Goal: Information Seeking & Learning: Learn about a topic

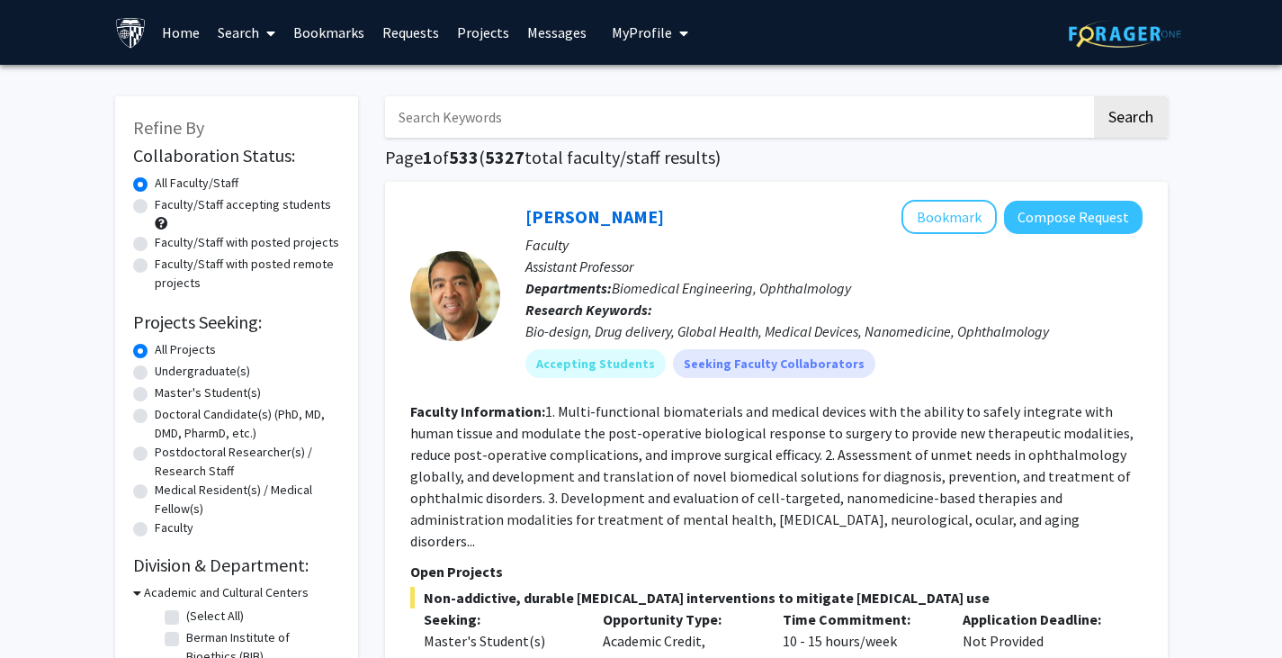
click at [515, 129] on input "Search Keywords" at bounding box center [738, 116] width 706 height 41
type input "neuroscience"
click at [1094, 96] on button "Search" at bounding box center [1131, 116] width 74 height 41
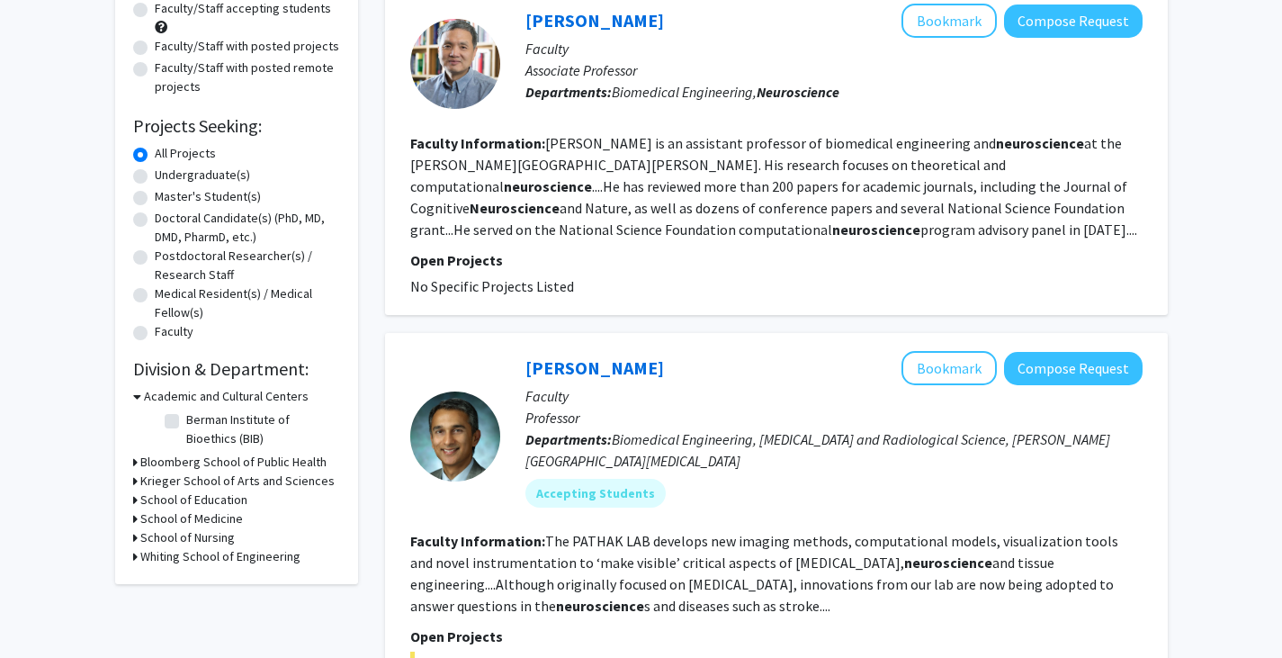
scroll to position [195, 0]
click at [155, 177] on label "Undergraduate(s)" at bounding box center [202, 175] width 95 height 19
click at [155, 177] on input "Undergraduate(s)" at bounding box center [161, 172] width 12 height 12
radio input "true"
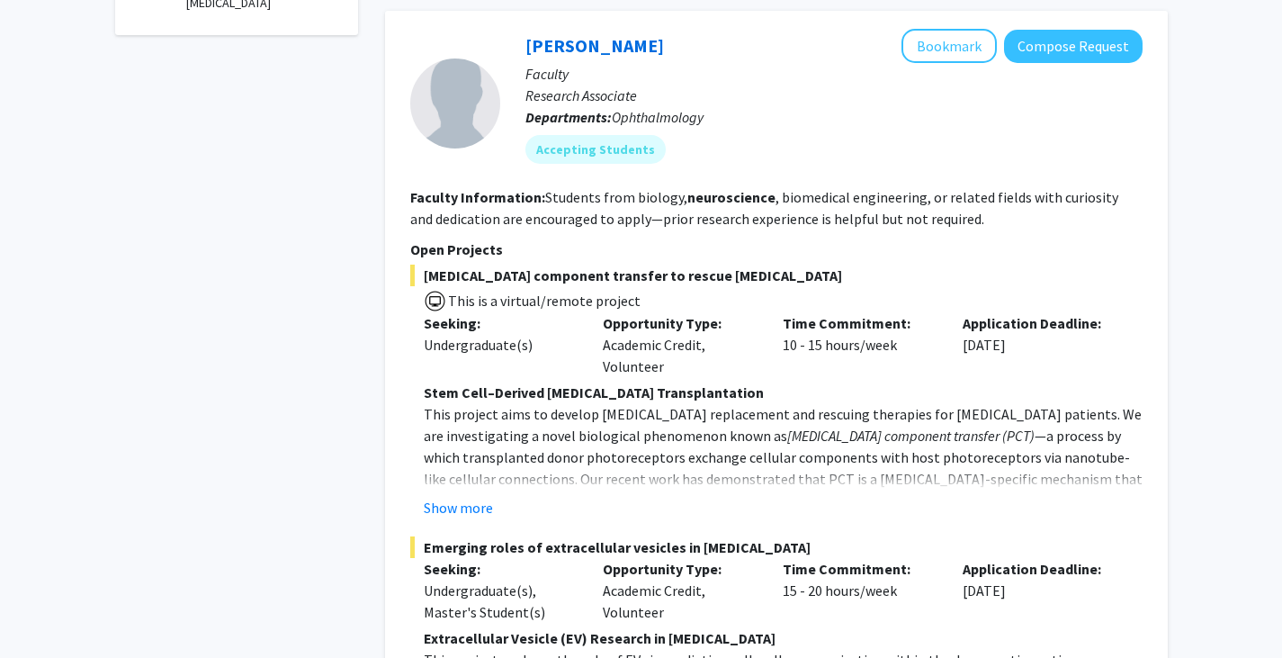
scroll to position [755, 0]
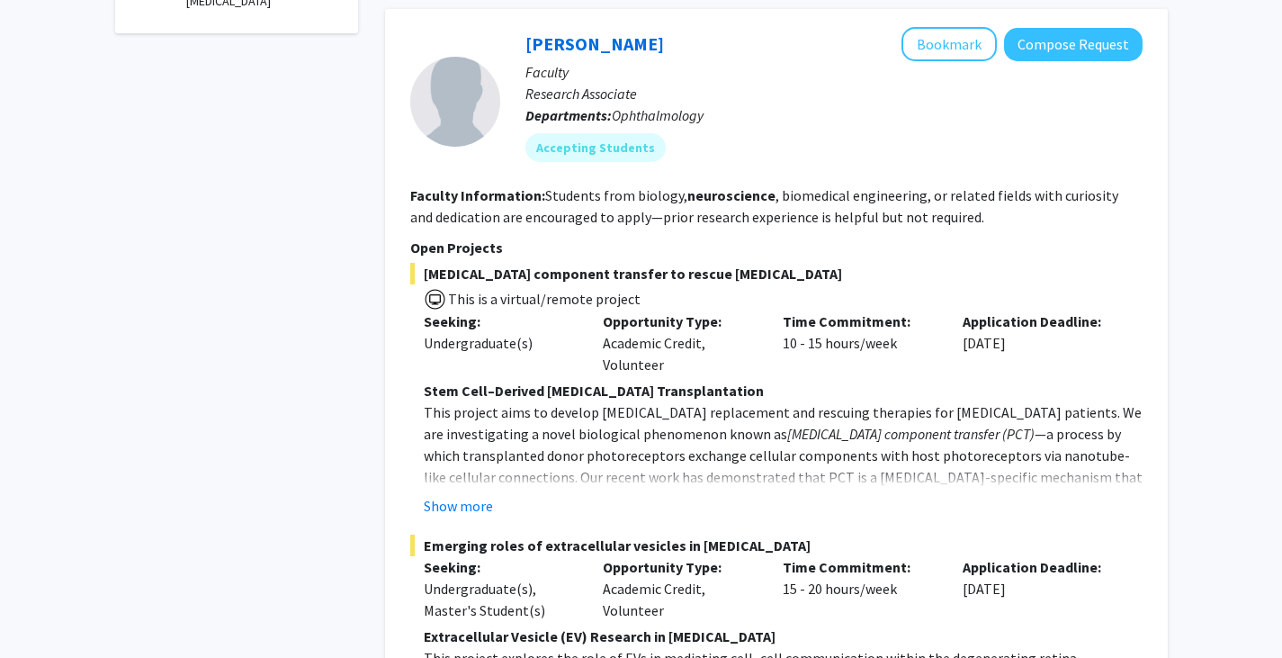
click at [454, 494] on fg-read-more "Stem Cell–Derived [MEDICAL_DATA] Transplantation This project aims to develop […" at bounding box center [776, 448] width 732 height 137
click at [466, 499] on button "Show more" at bounding box center [458, 506] width 69 height 22
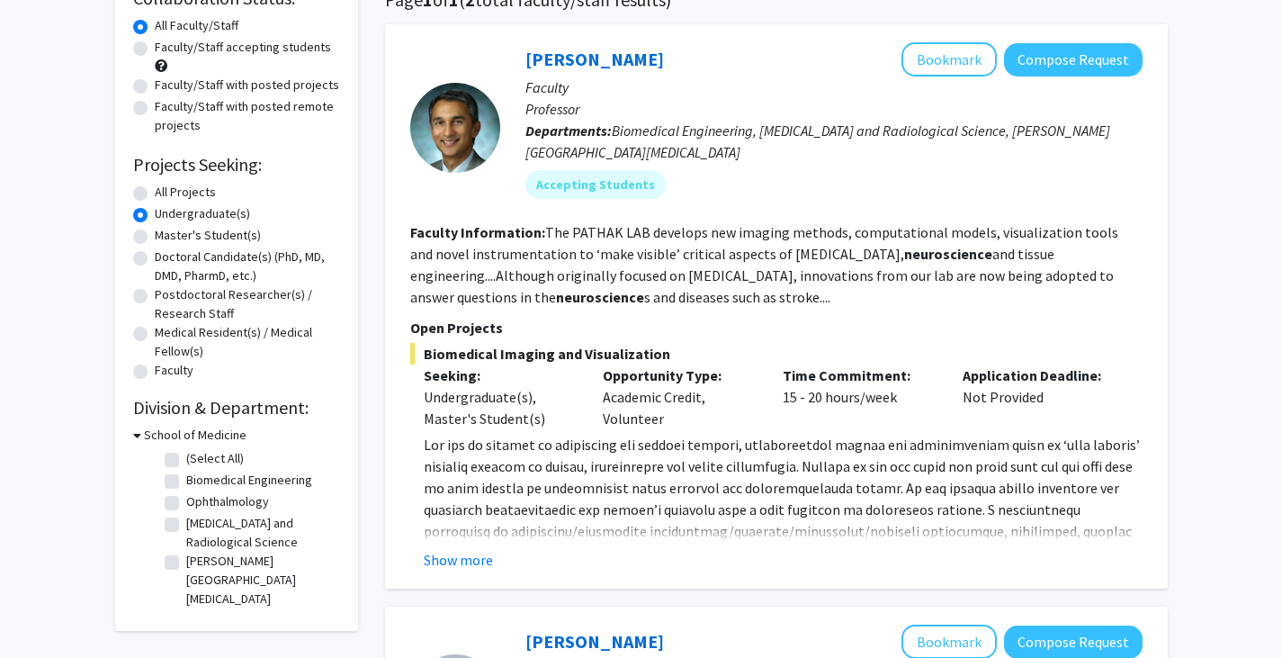
scroll to position [160, 0]
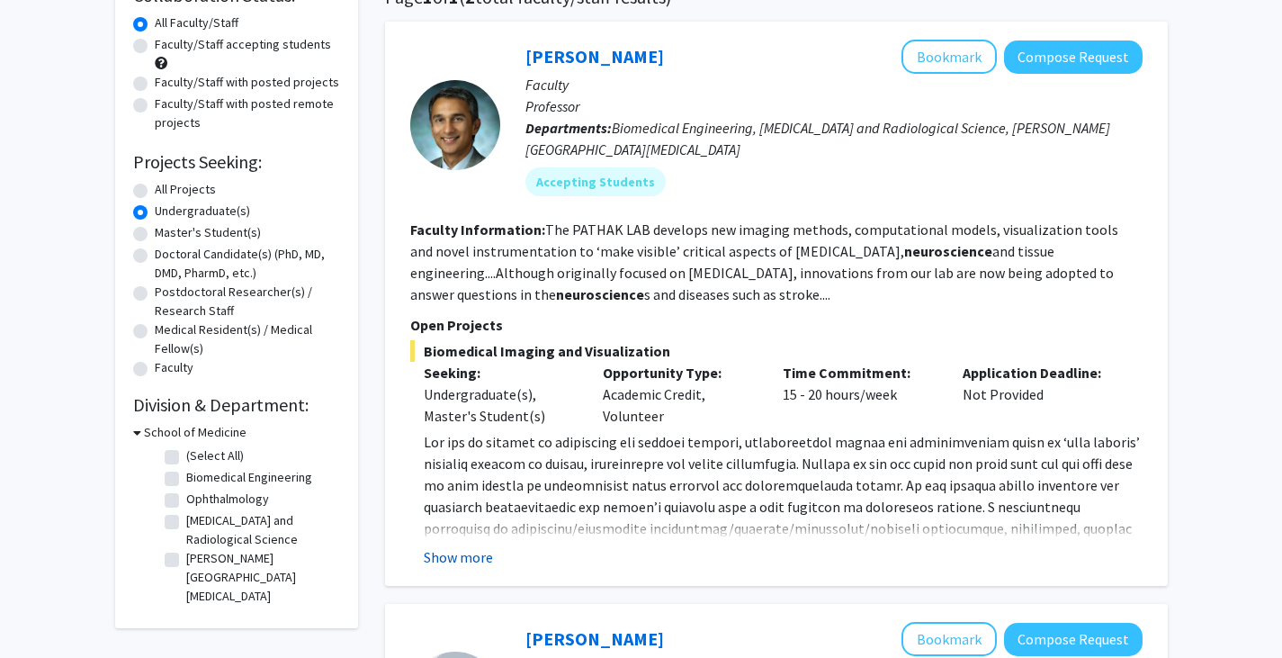
click at [454, 546] on button "Show more" at bounding box center [458, 557] width 69 height 22
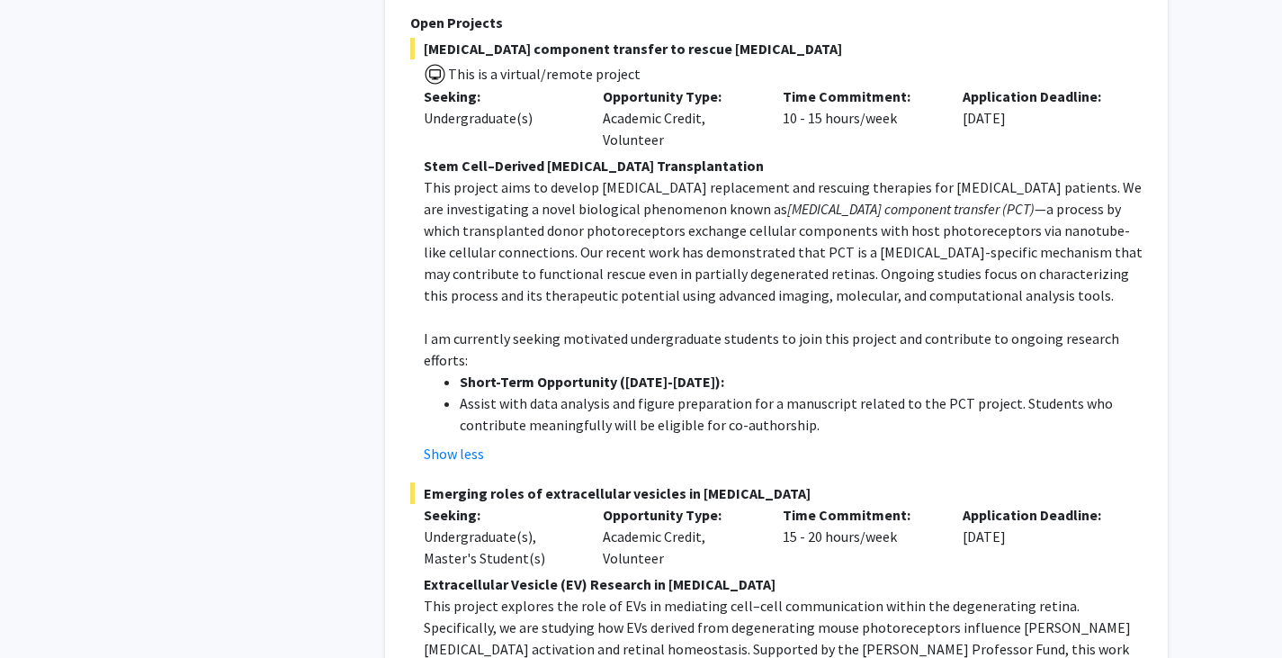
scroll to position [1335, 0]
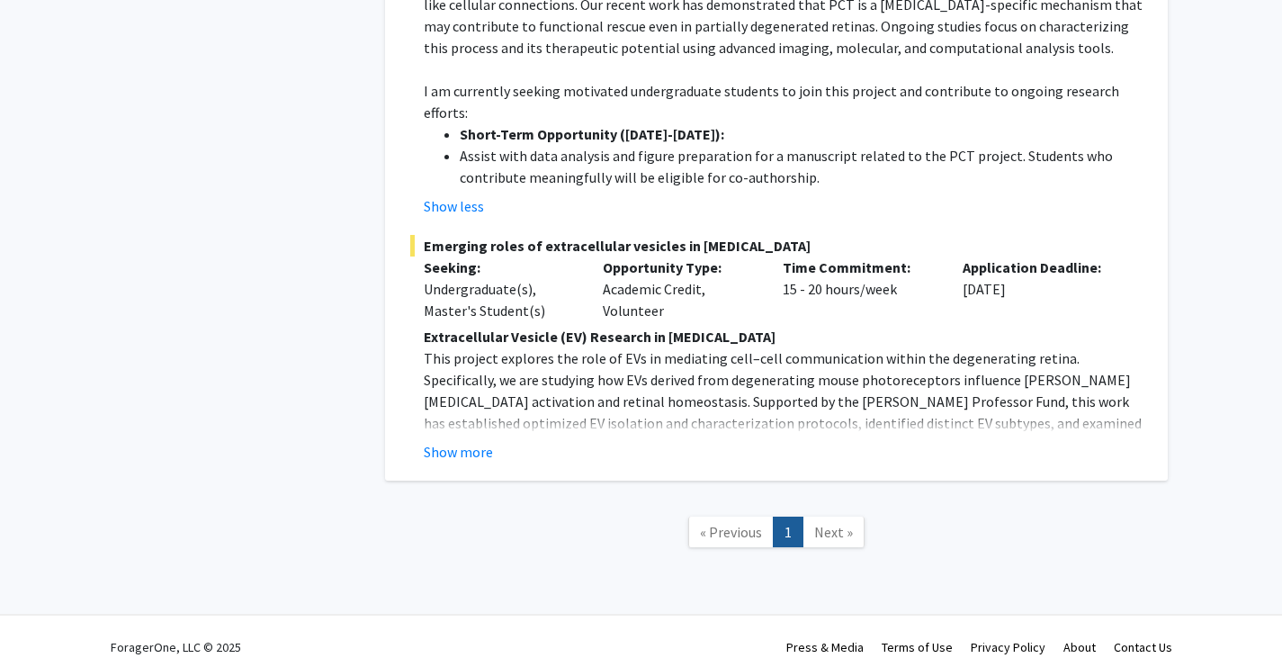
click at [830, 523] on span "Next »" at bounding box center [833, 532] width 39 height 18
click at [472, 406] on p "This project explores the role of EVs in mediating cell–cell communication with…" at bounding box center [783, 422] width 719 height 151
click at [466, 418] on fg-read-more "Extracellular Vesicle (EV) Research in [MEDICAL_DATA] This project explores the…" at bounding box center [776, 394] width 732 height 137
click at [450, 441] on button "Show more" at bounding box center [458, 452] width 69 height 22
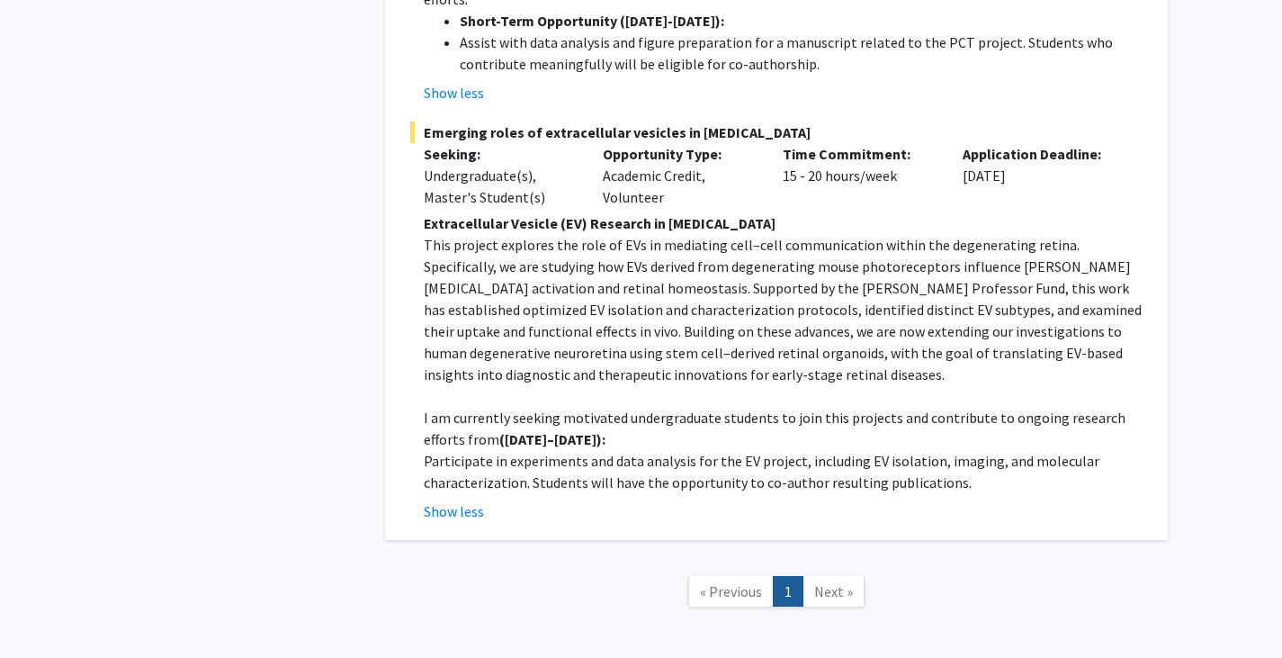
scroll to position [1448, 0]
click at [712, 408] on p "I am currently seeking motivated undergraduate students to join this projects a…" at bounding box center [783, 429] width 719 height 43
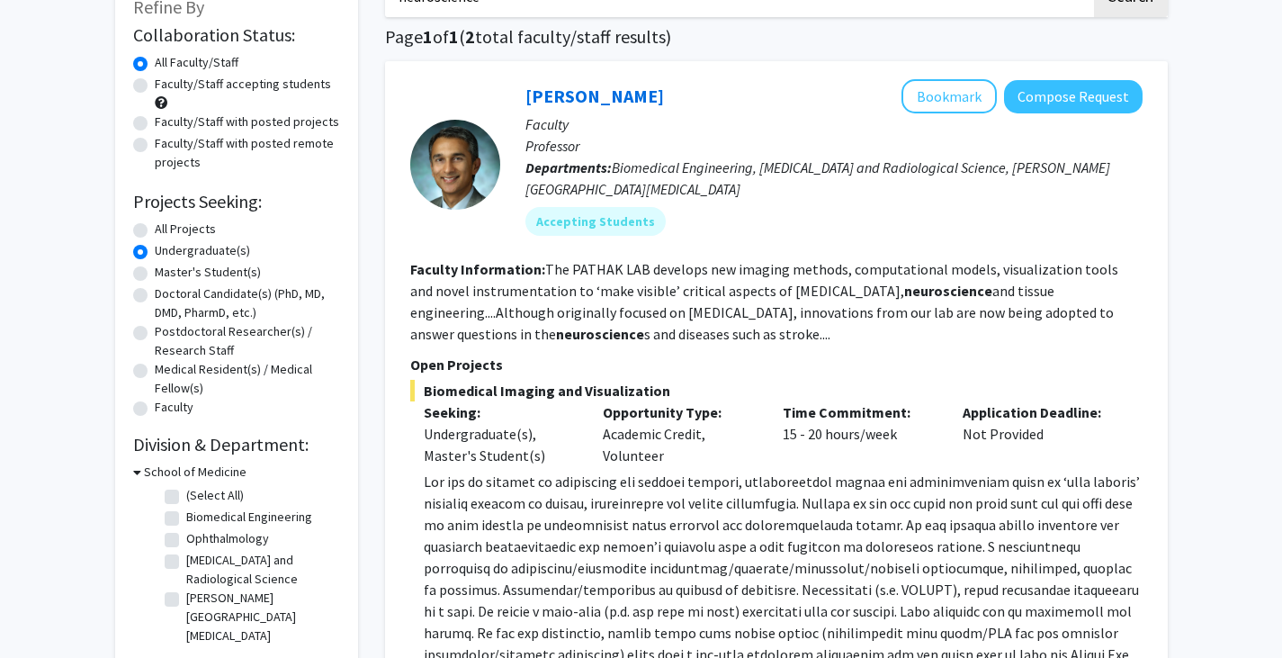
scroll to position [0, 0]
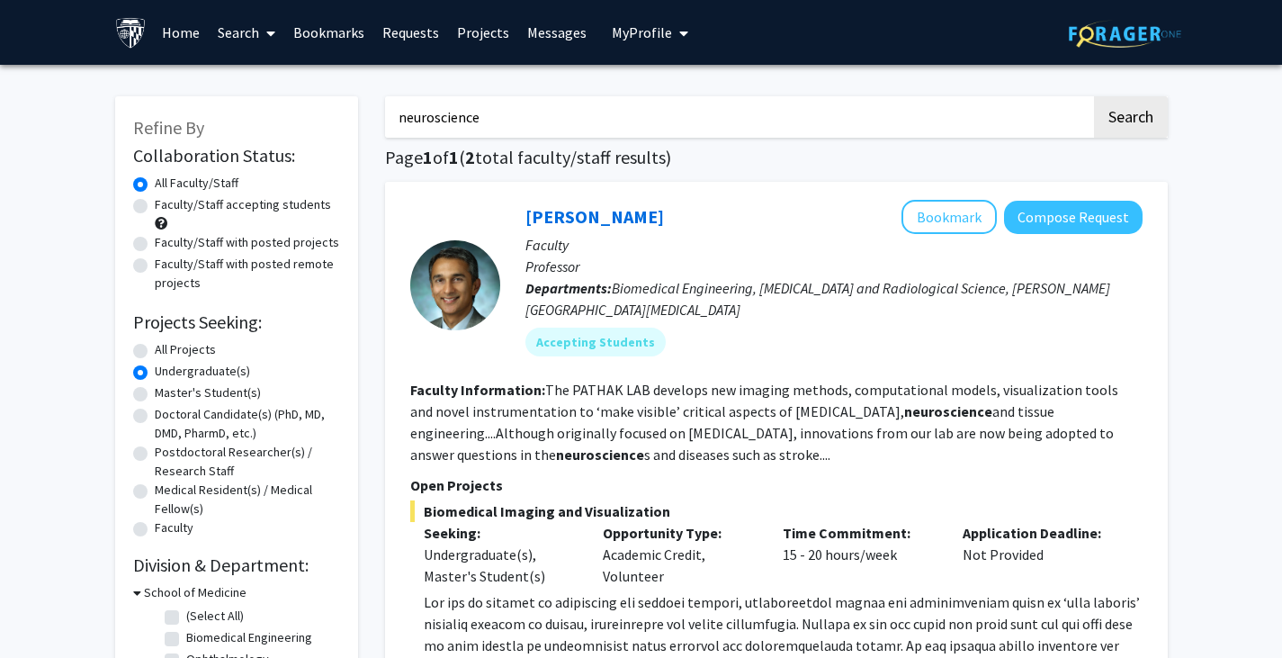
click at [174, 358] on label "All Projects" at bounding box center [185, 349] width 61 height 19
click at [166, 352] on input "All Projects" at bounding box center [161, 346] width 12 height 12
radio input "true"
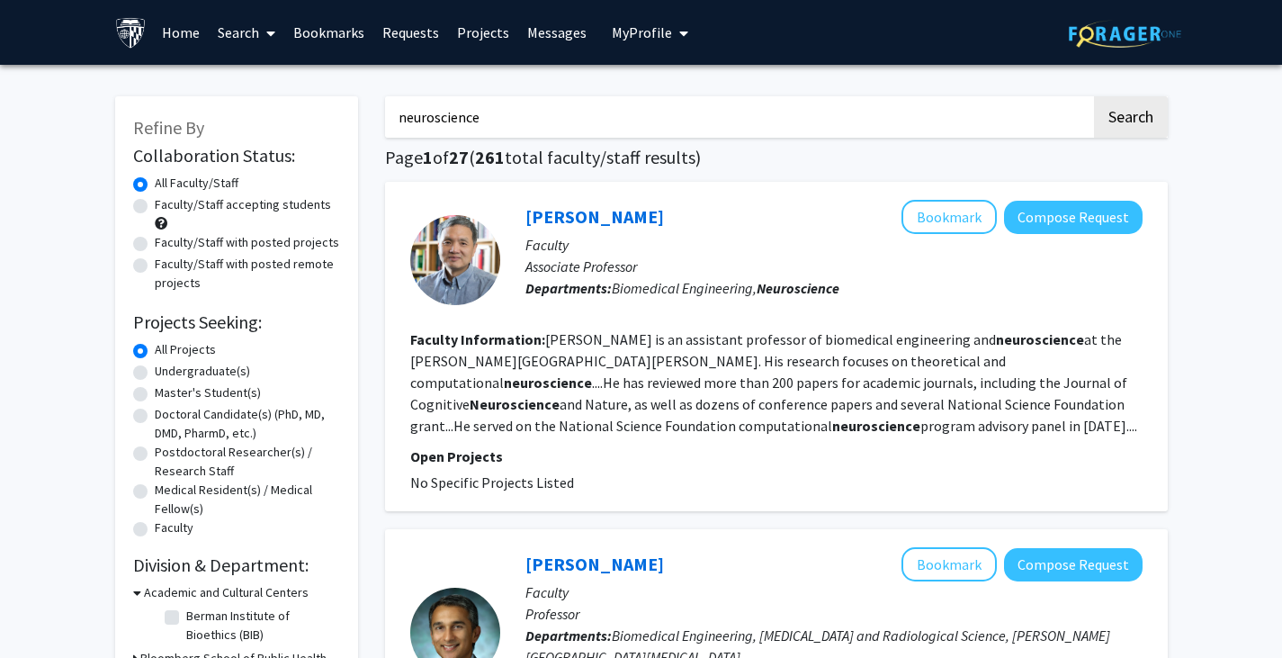
click at [230, 204] on label "Faculty/Staff accepting students" at bounding box center [243, 204] width 176 height 19
click at [166, 204] on input "Faculty/Staff accepting students" at bounding box center [161, 201] width 12 height 12
radio input "true"
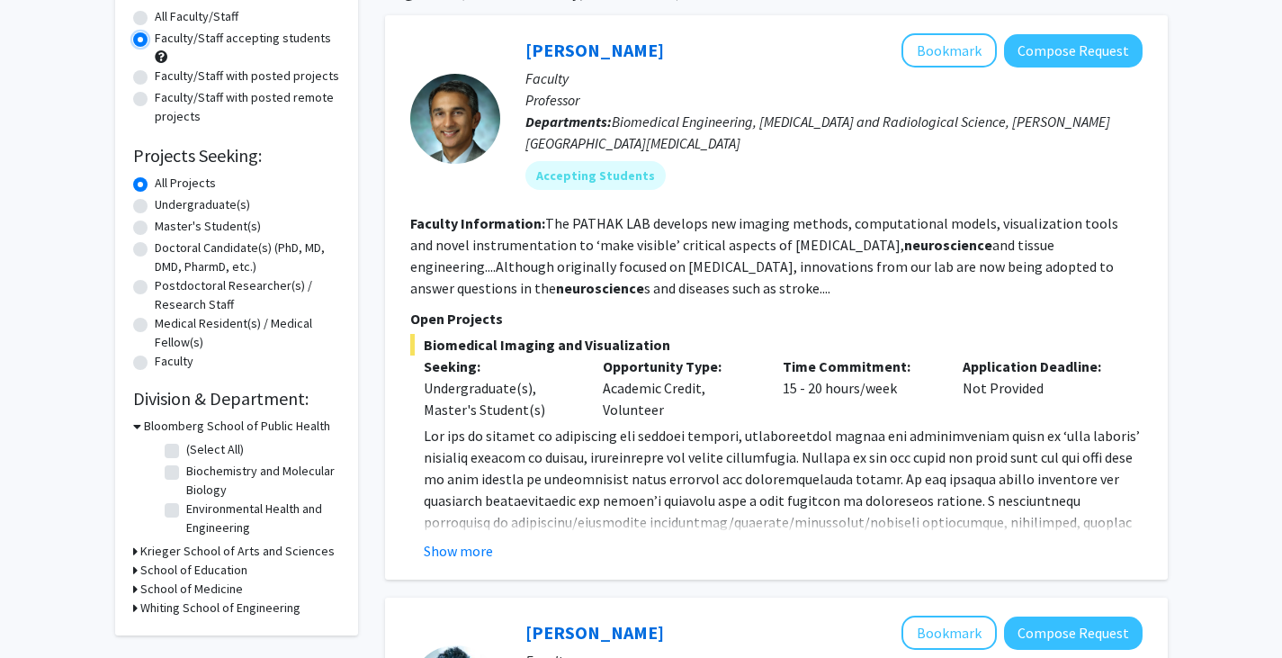
scroll to position [169, 0]
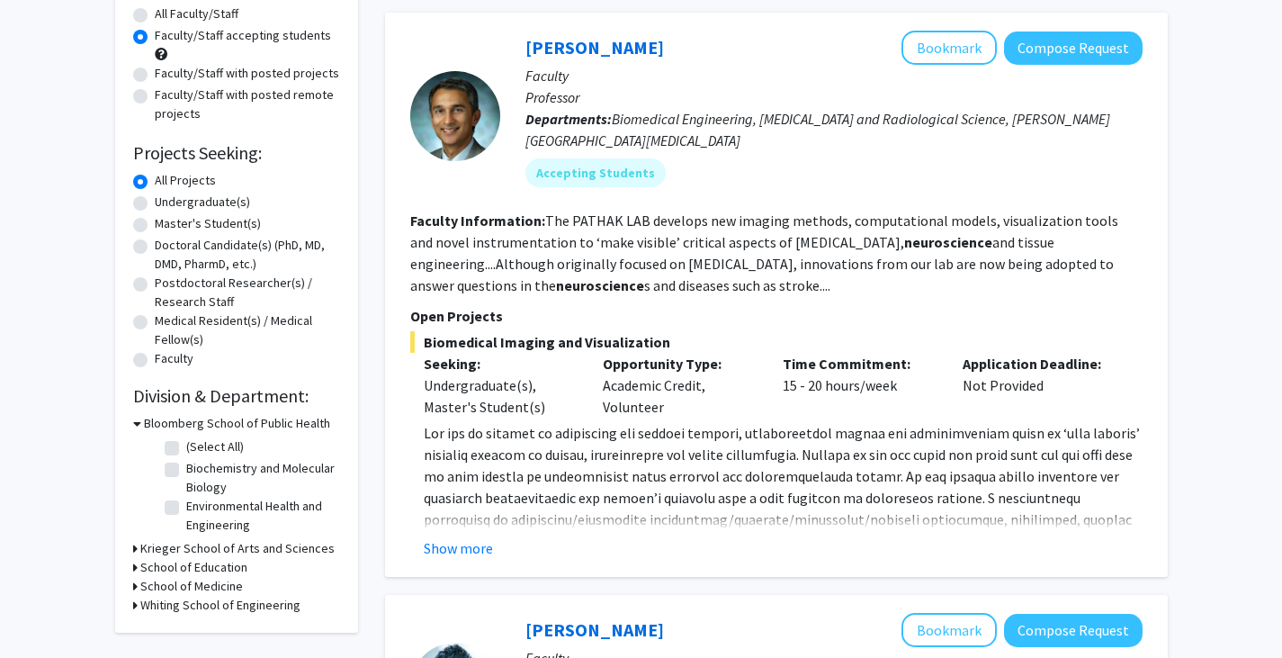
click at [468, 522] on span at bounding box center [782, 530] width 716 height 212
click at [470, 527] on span at bounding box center [782, 530] width 716 height 212
click at [470, 546] on button "Show more" at bounding box center [458, 548] width 69 height 22
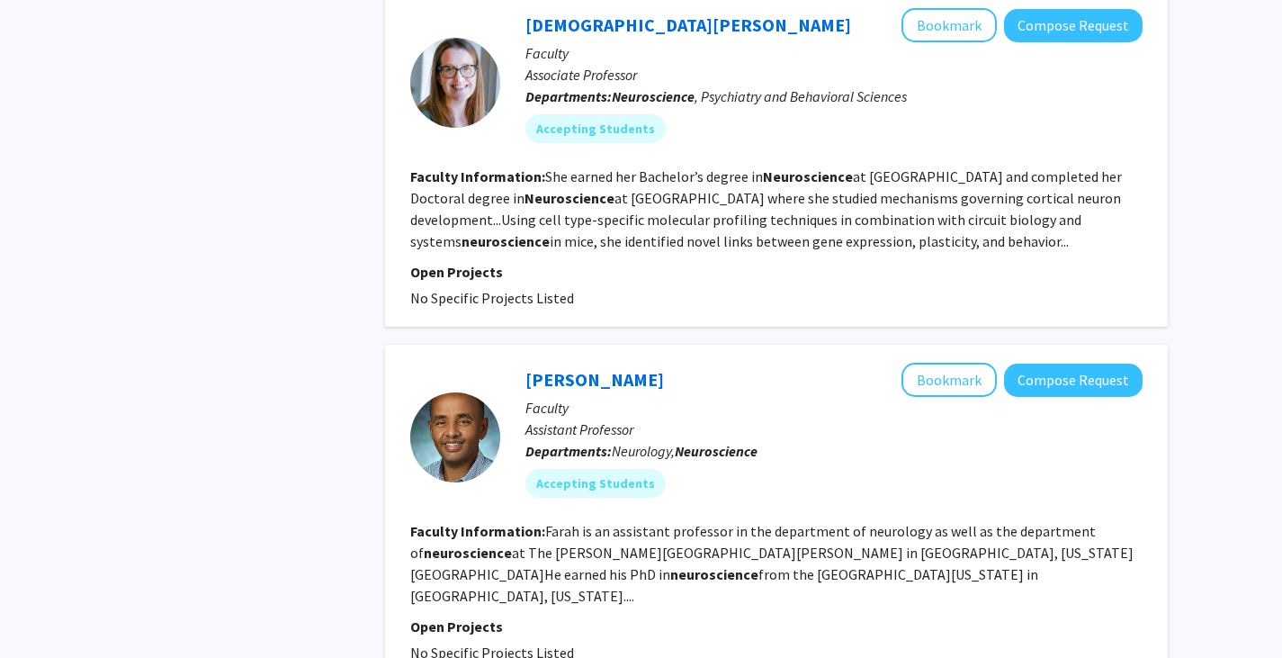
scroll to position [3608, 0]
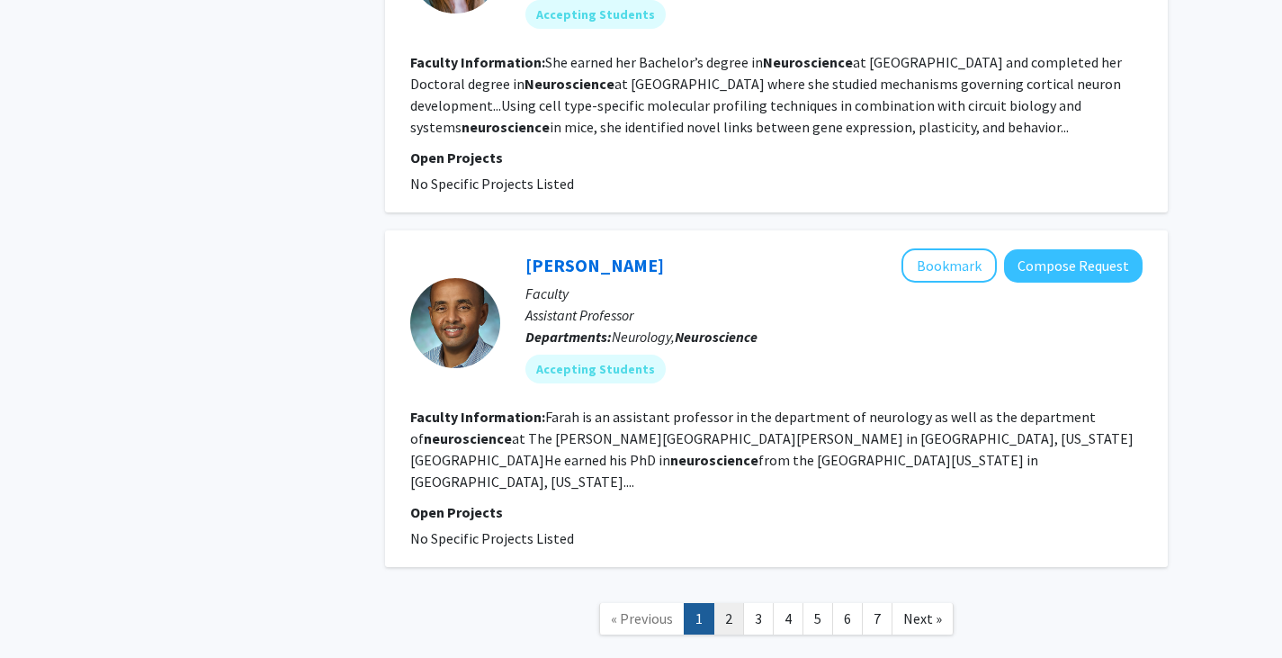
click at [740, 603] on link "2" at bounding box center [729, 618] width 31 height 31
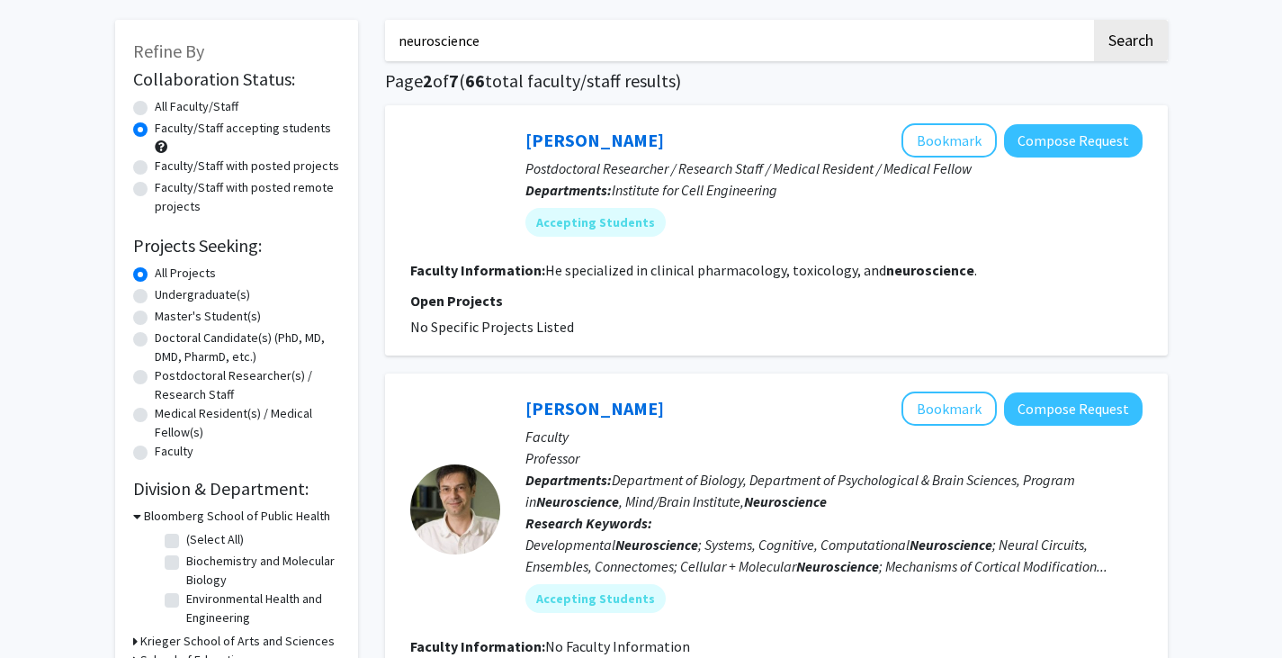
scroll to position [82, 0]
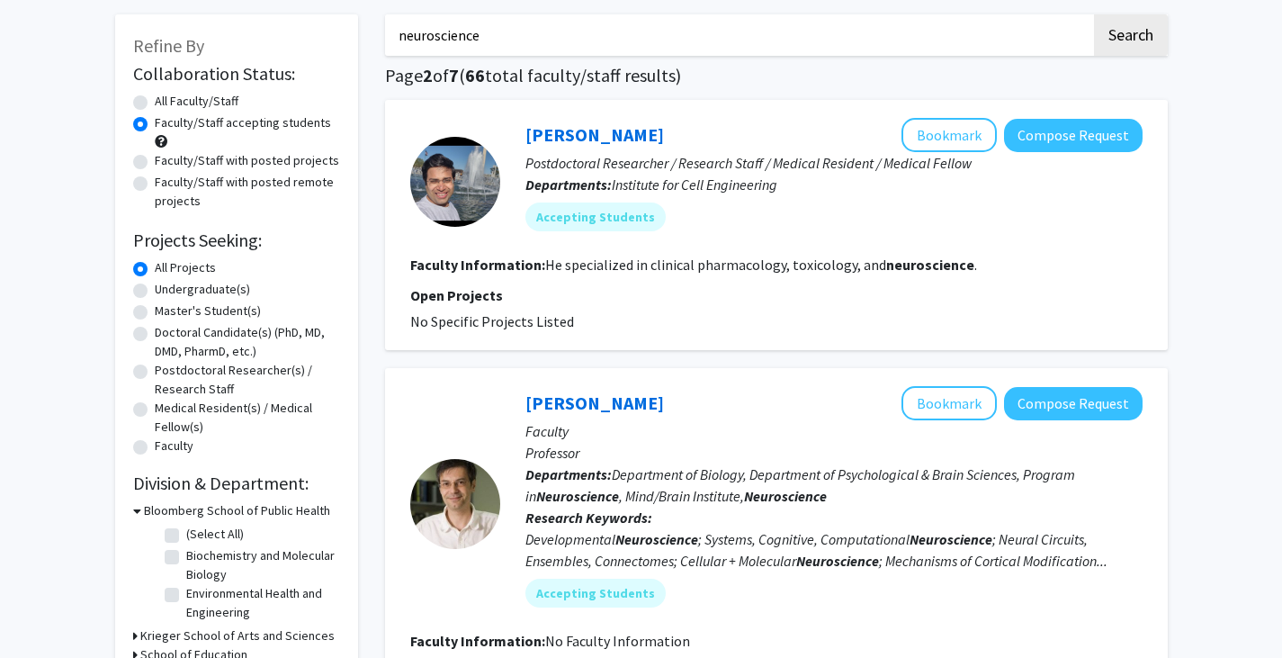
click at [213, 165] on label "Faculty/Staff with posted projects" at bounding box center [247, 160] width 184 height 19
click at [166, 163] on input "Faculty/Staff with posted projects" at bounding box center [161, 157] width 12 height 12
radio input "true"
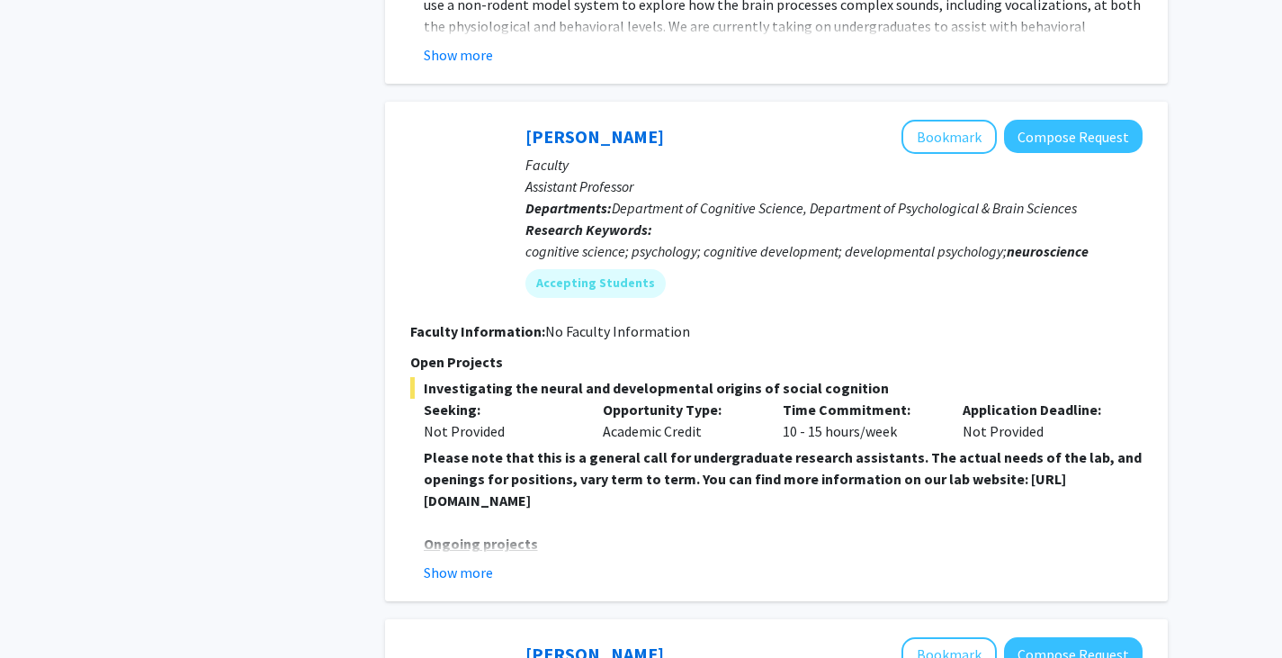
scroll to position [2146, 0]
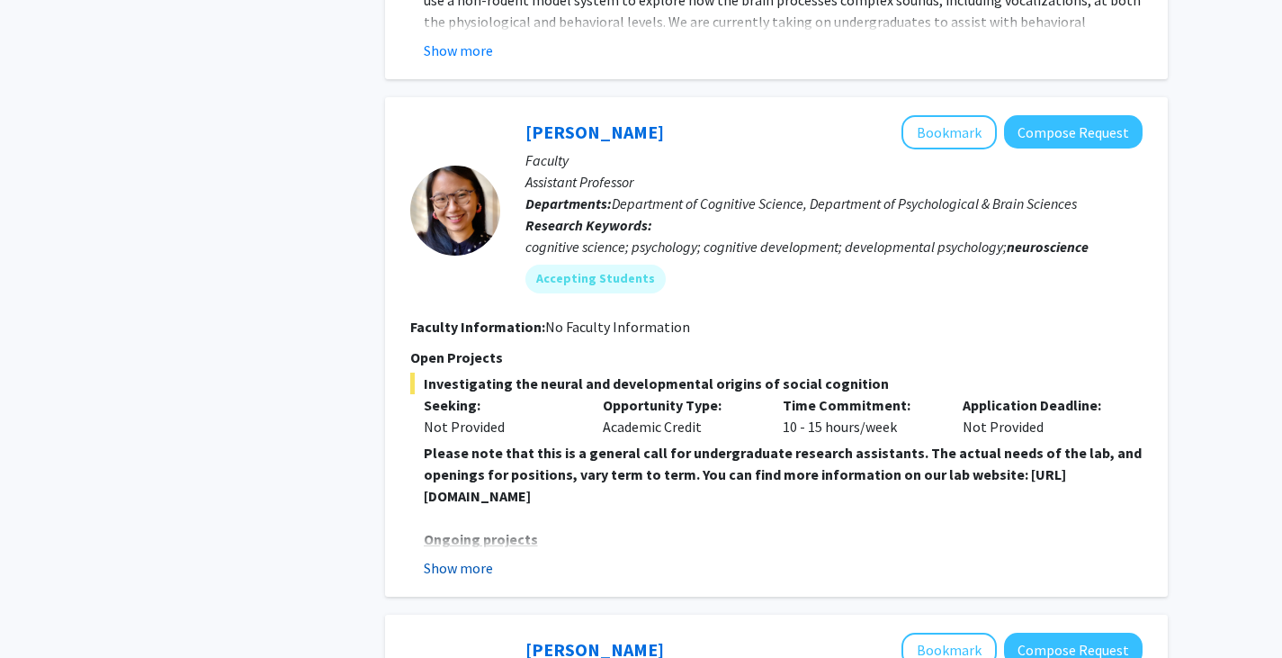
click at [466, 557] on button "Show more" at bounding box center [458, 568] width 69 height 22
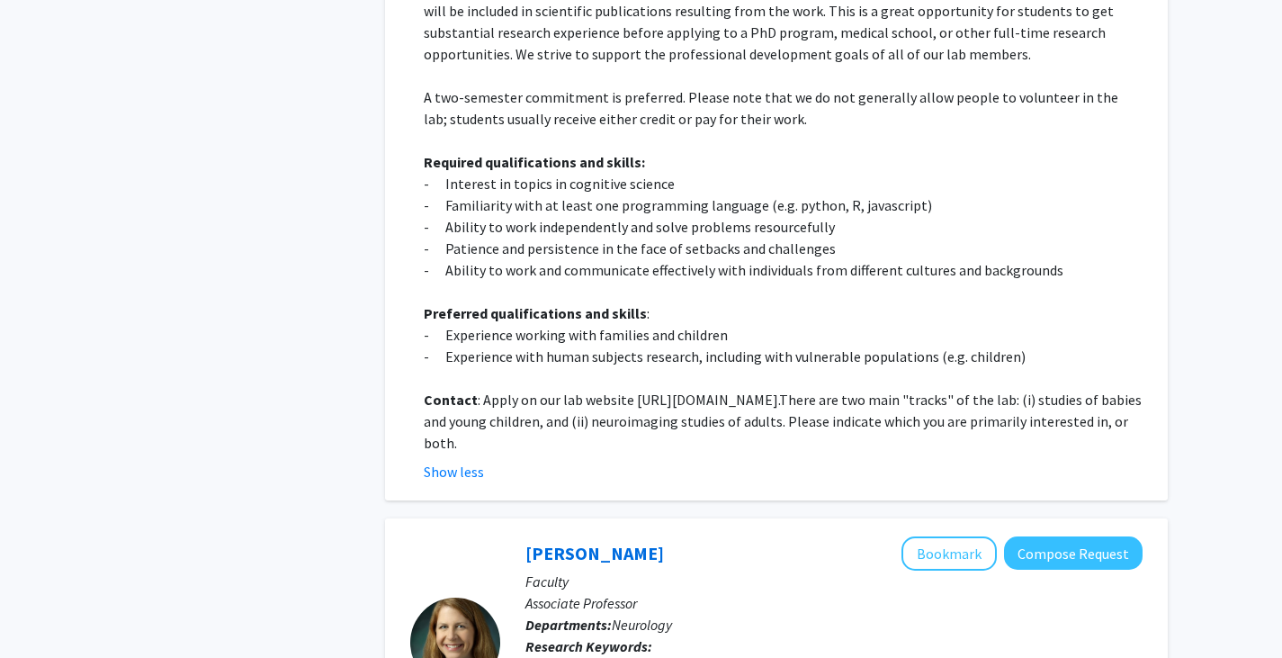
scroll to position [2779, 0]
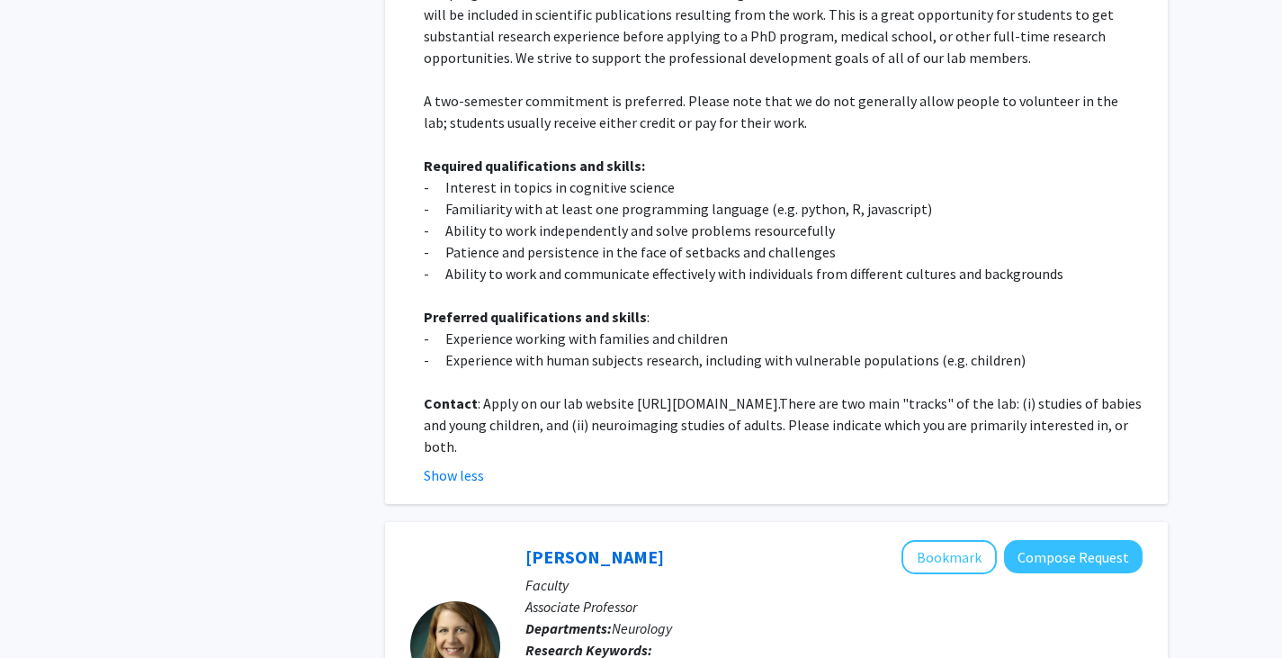
drag, startPoint x: 629, startPoint y: 379, endPoint x: 951, endPoint y: 383, distance: 322.2
click at [951, 392] on p "Contact : Apply on our lab website [URL][DOMAIN_NAME]. There are two main "trac…" at bounding box center [783, 424] width 719 height 65
copy p "[URL][DOMAIN_NAME]"
